Goal: Task Accomplishment & Management: Manage account settings

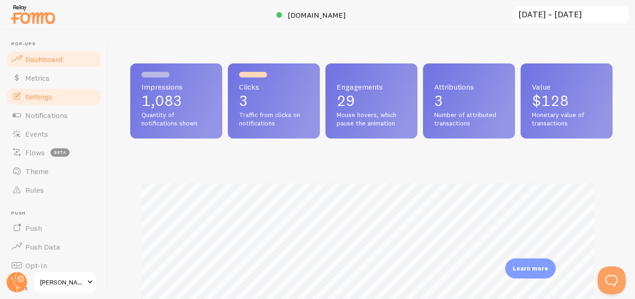
click at [42, 95] on span "Settings" at bounding box center [38, 96] width 27 height 9
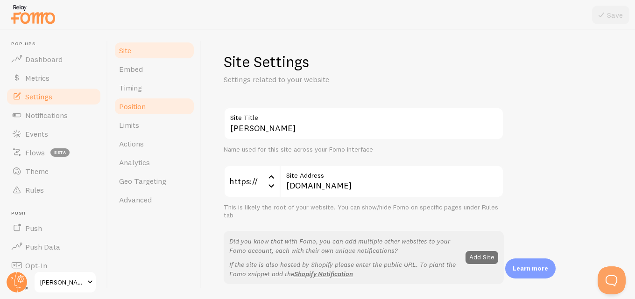
click at [137, 107] on span "Position" at bounding box center [132, 106] width 27 height 9
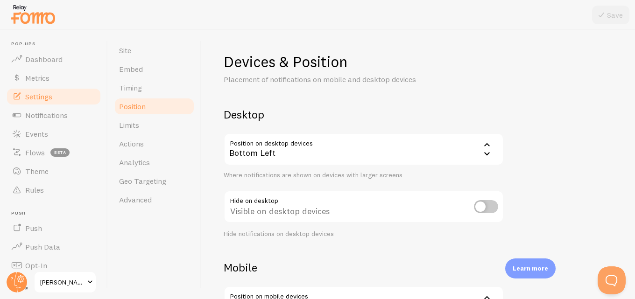
click at [492, 154] on icon at bounding box center [486, 153] width 11 height 11
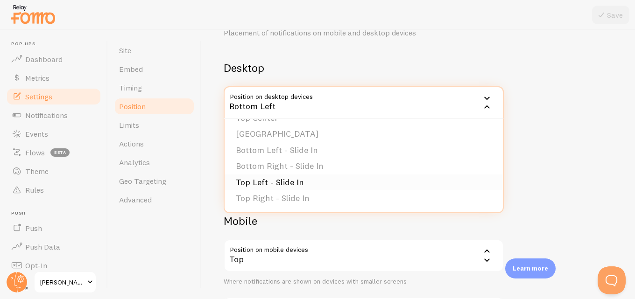
scroll to position [32, 0]
click at [486, 252] on icon at bounding box center [487, 251] width 6 height 3
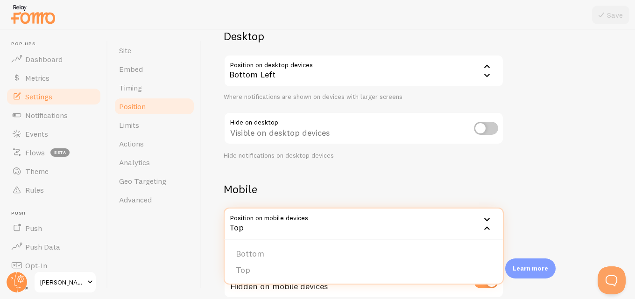
scroll to position [137, 0]
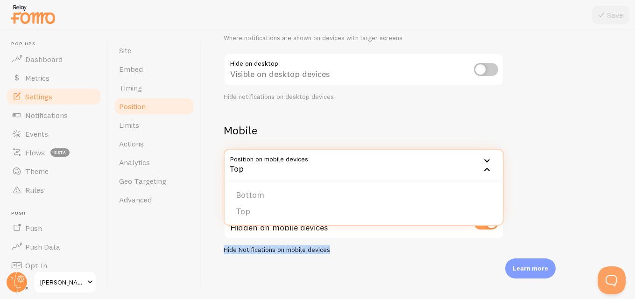
click at [457, 242] on div "Hide on mobile Hidden on mobile devices Hide Notifications on mobile devices" at bounding box center [364, 231] width 280 height 48
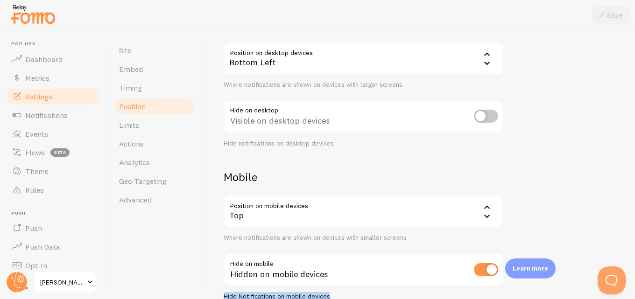
scroll to position [44, 0]
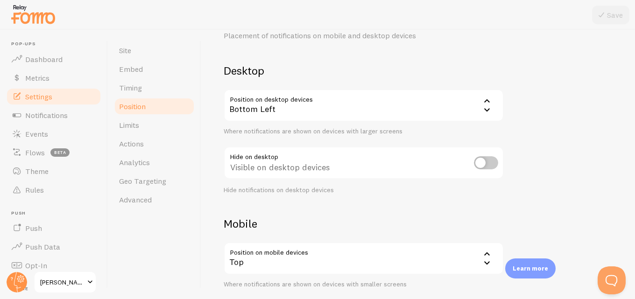
click at [492, 164] on input "checkbox" at bounding box center [486, 162] width 24 height 13
checkbox input "true"
click at [455, 108] on div "Bottom Left" at bounding box center [364, 105] width 280 height 33
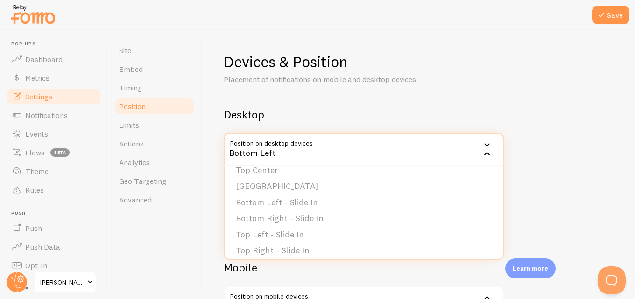
scroll to position [79, 0]
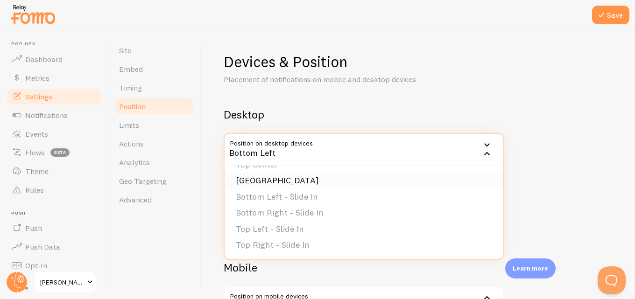
click at [327, 181] on li "[GEOGRAPHIC_DATA]" at bounding box center [364, 181] width 278 height 16
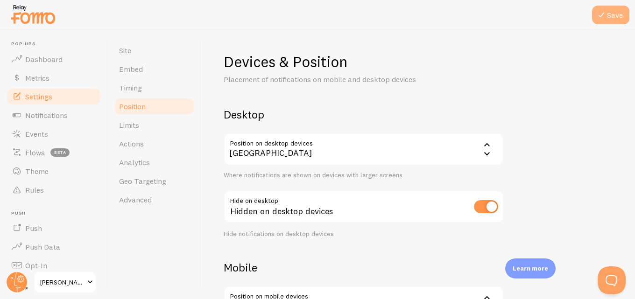
click at [610, 20] on button "Save" at bounding box center [610, 15] width 37 height 19
click at [136, 85] on span "Timing" at bounding box center [130, 87] width 23 height 9
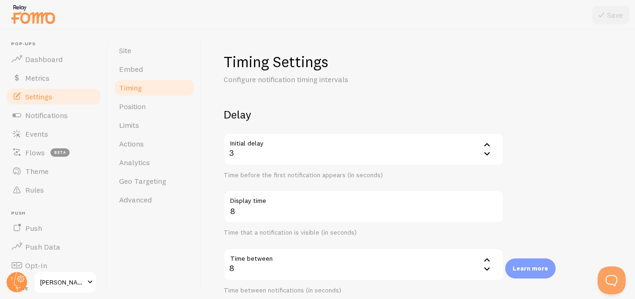
click at [484, 145] on icon at bounding box center [486, 144] width 11 height 11
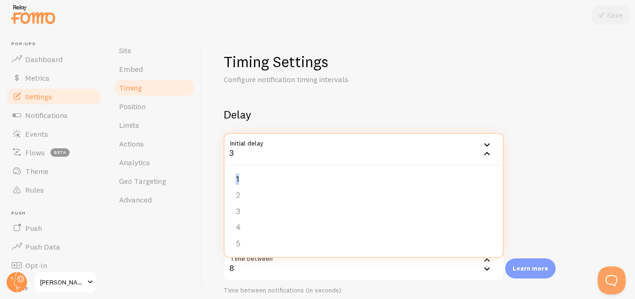
click at [484, 145] on icon at bounding box center [486, 144] width 11 height 11
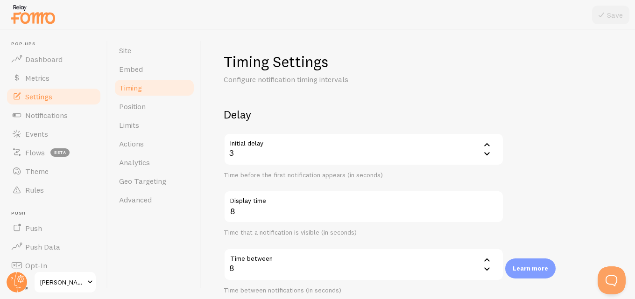
click at [487, 142] on icon at bounding box center [486, 144] width 11 height 11
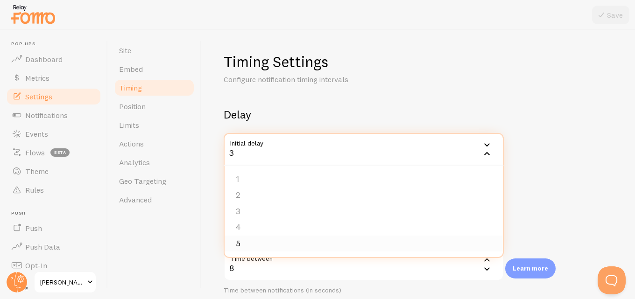
click at [259, 240] on li "5" at bounding box center [364, 244] width 278 height 16
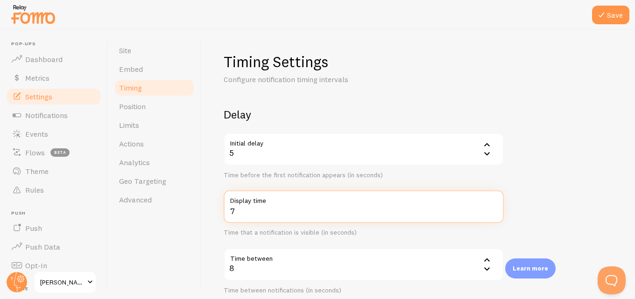
click at [494, 213] on input "7" at bounding box center [364, 206] width 280 height 33
type input "6"
click at [494, 213] on input "6" at bounding box center [364, 206] width 280 height 33
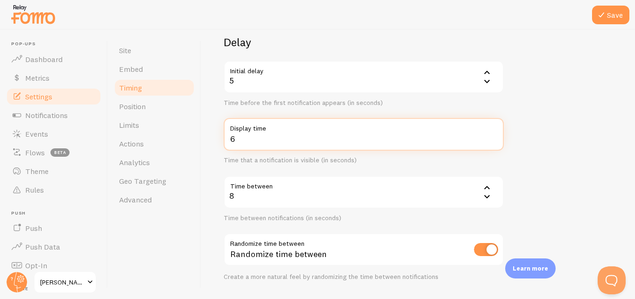
scroll to position [93, 0]
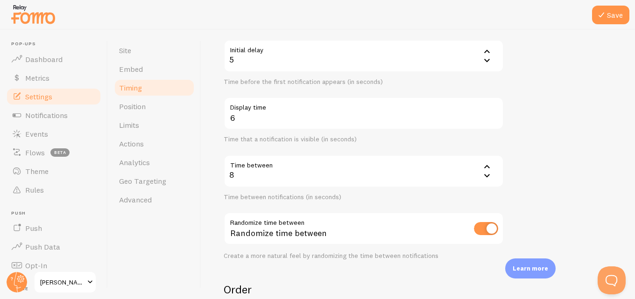
click at [488, 168] on icon at bounding box center [486, 166] width 11 height 11
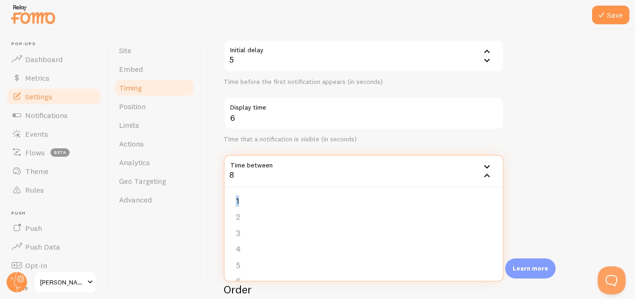
click at [488, 168] on icon at bounding box center [487, 166] width 6 height 3
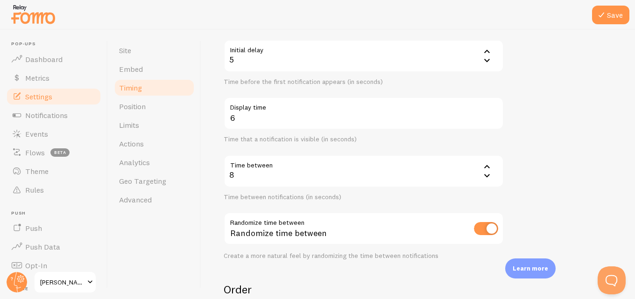
click at [486, 166] on icon at bounding box center [486, 166] width 11 height 11
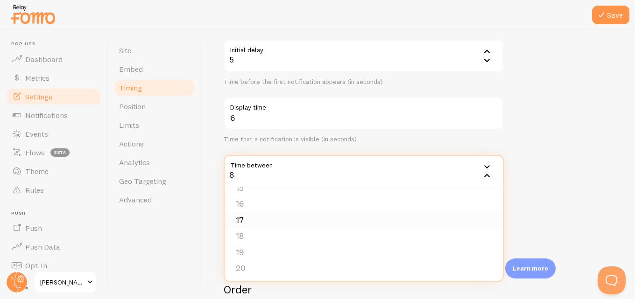
scroll to position [240, 0]
click at [245, 268] on li "20" at bounding box center [364, 267] width 278 height 16
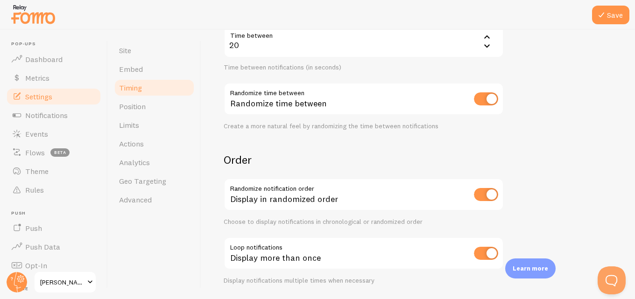
scroll to position [207, 0]
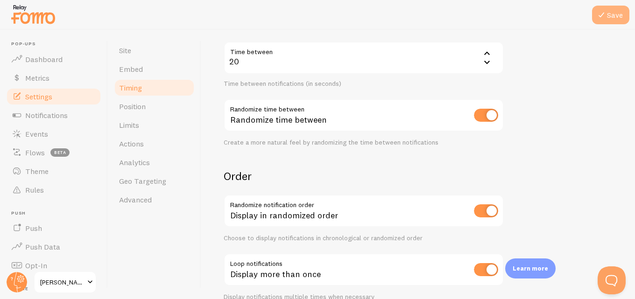
click at [608, 18] on button "Save" at bounding box center [610, 15] width 37 height 19
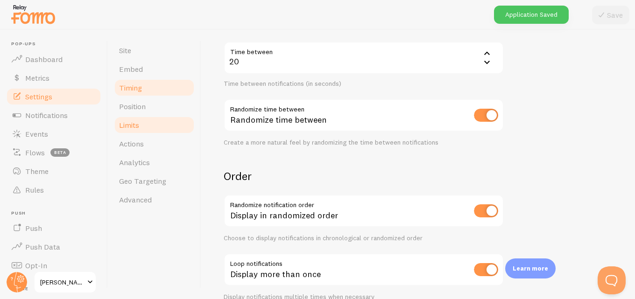
click at [143, 123] on link "Limits" at bounding box center [154, 125] width 82 height 19
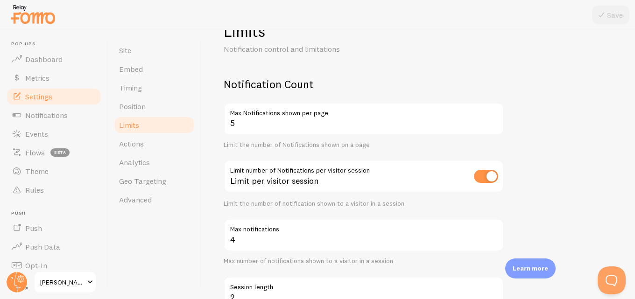
scroll to position [47, 0]
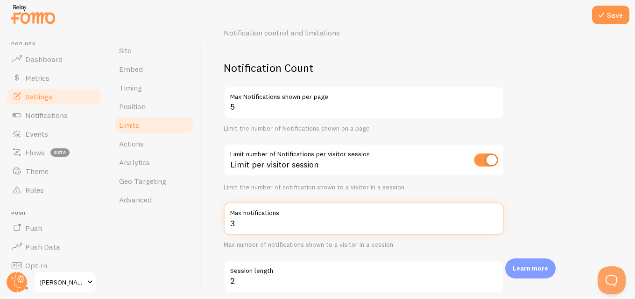
type input "3"
click at [494, 226] on input "3" at bounding box center [364, 219] width 280 height 33
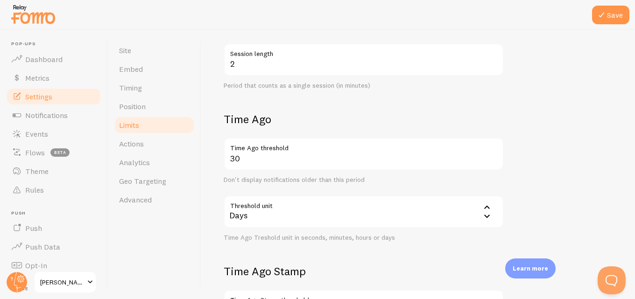
scroll to position [280, 0]
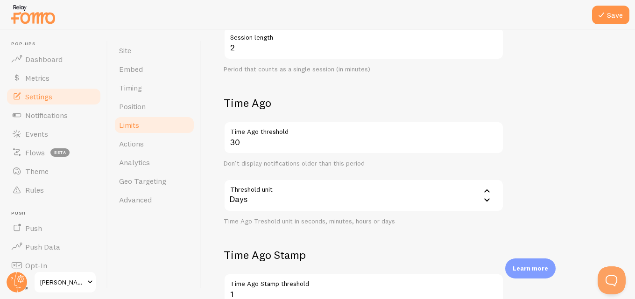
click at [486, 192] on icon at bounding box center [486, 190] width 11 height 11
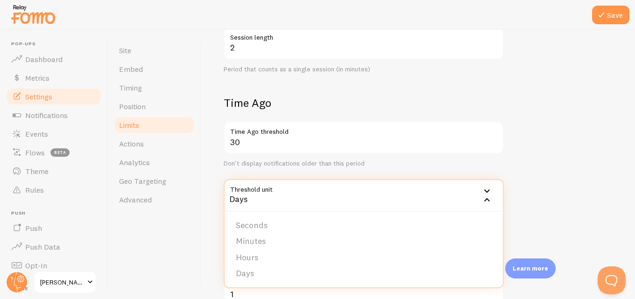
click at [550, 172] on form "Notification Count 5 Max Notifications shown per page Limit the number of Notif…" at bounding box center [418, 102] width 389 height 550
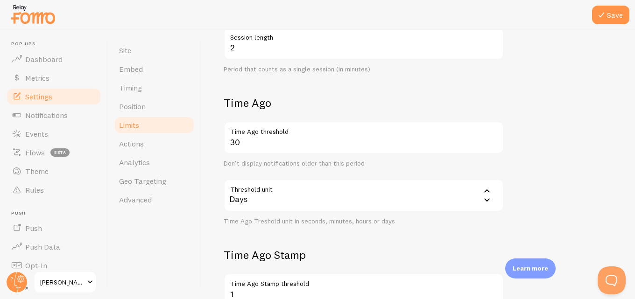
click at [486, 199] on icon at bounding box center [487, 199] width 6 height 3
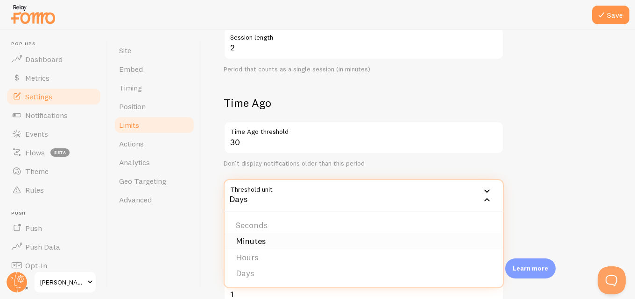
click at [309, 239] on li "Minutes" at bounding box center [364, 241] width 278 height 16
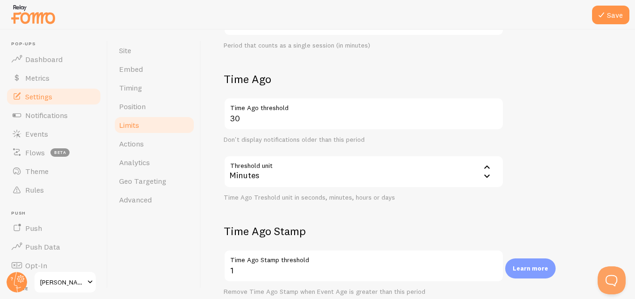
scroll to position [327, 0]
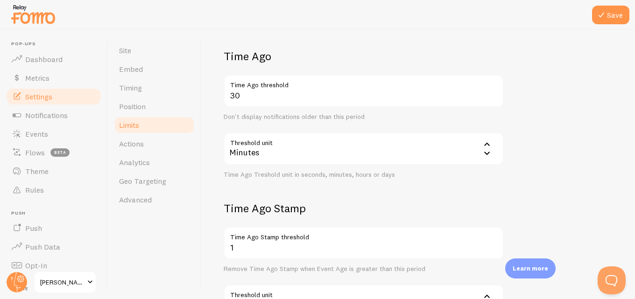
click at [484, 152] on icon at bounding box center [486, 153] width 11 height 11
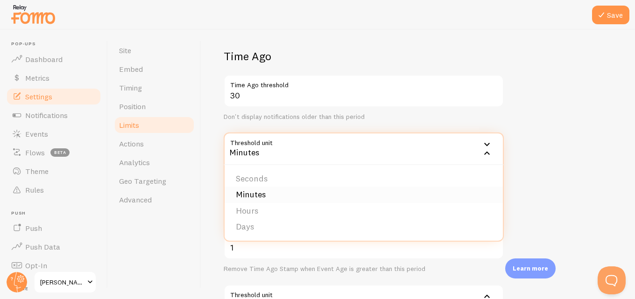
click at [320, 188] on li "Minutes" at bounding box center [364, 195] width 278 height 16
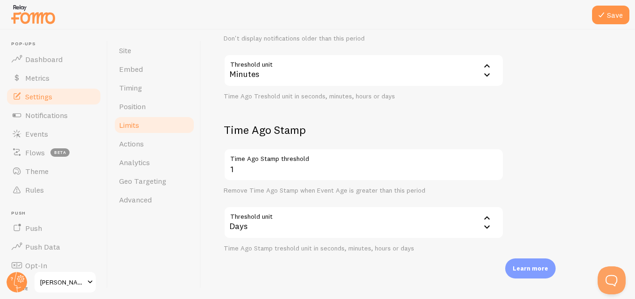
scroll to position [420, 0]
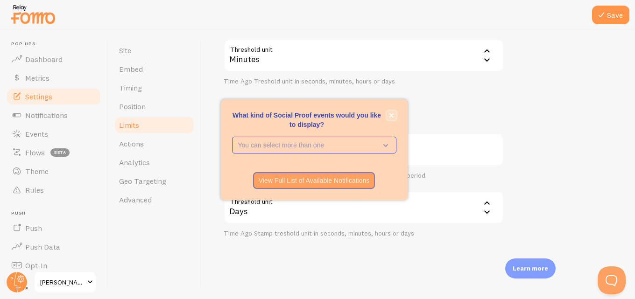
click at [392, 114] on icon "close," at bounding box center [391, 115] width 5 height 5
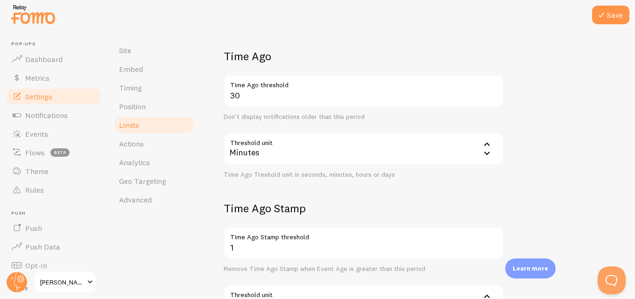
scroll to position [280, 0]
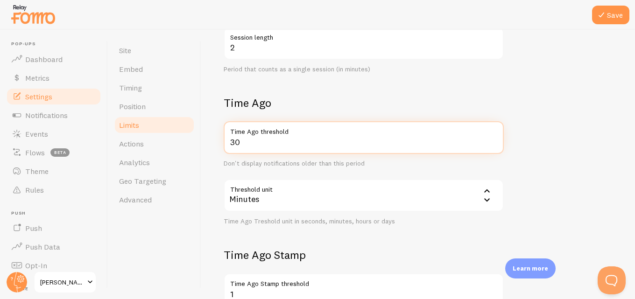
drag, startPoint x: 247, startPoint y: 142, endPoint x: 231, endPoint y: 142, distance: 15.9
click at [231, 142] on input "30" at bounding box center [364, 137] width 280 height 33
type input "1"
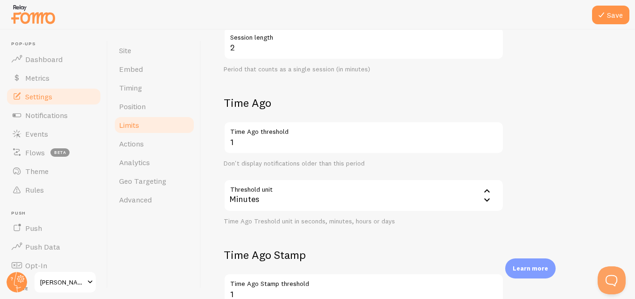
click at [545, 106] on form "Notification Count 5 Max Notifications shown per page Limit the number of Notif…" at bounding box center [418, 102] width 389 height 550
click at [608, 18] on button "Save" at bounding box center [610, 15] width 37 height 19
